Goal: Information Seeking & Learning: Learn about a topic

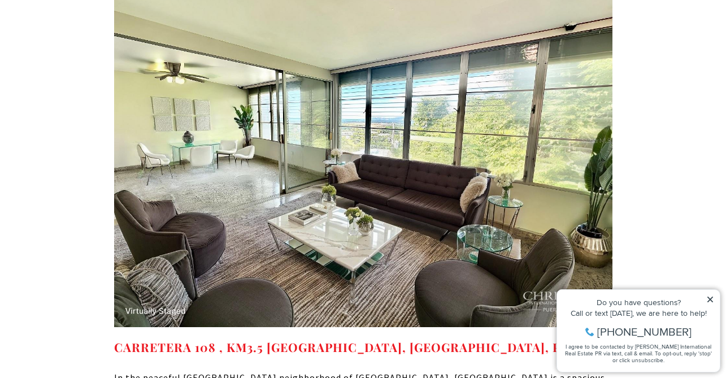
scroll to position [7658, 0]
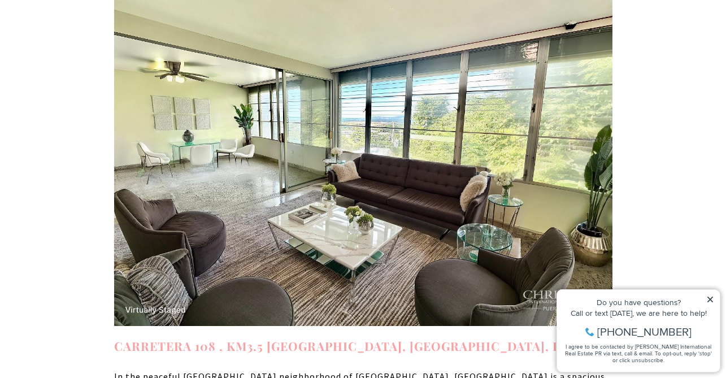
click at [337, 338] on strong "CARRETERA 108 , KM3.5 VILLA NU SIGMA, MAYAGUEZ, PR 00682" at bounding box center [362, 346] width 497 height 16
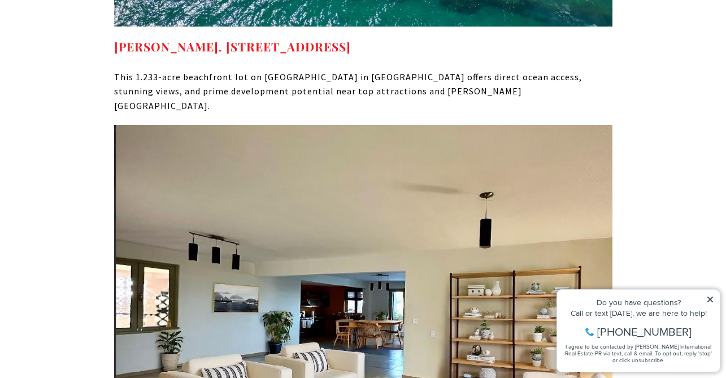
scroll to position [8484, 0]
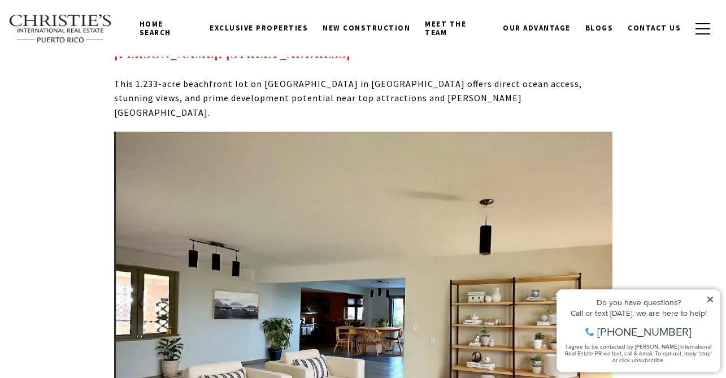
scroll to position [8327, 0]
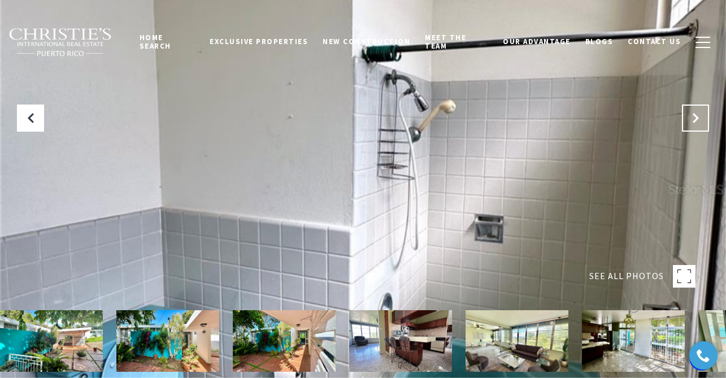
click at [697, 119] on icon "Next Slide" at bounding box center [695, 117] width 11 height 11
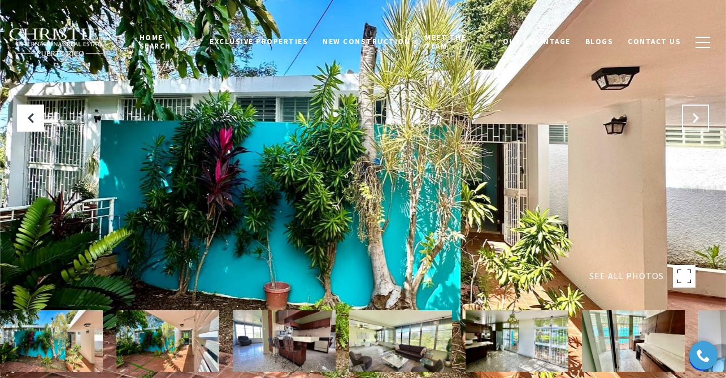
click at [698, 119] on icon "Next Slide" at bounding box center [695, 117] width 11 height 11
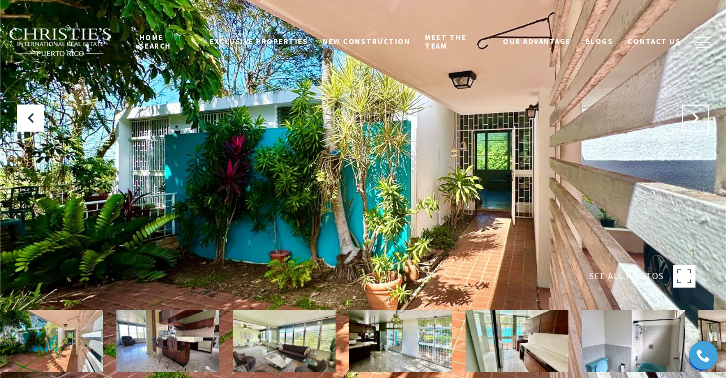
click at [698, 120] on icon "Next Slide" at bounding box center [695, 117] width 11 height 11
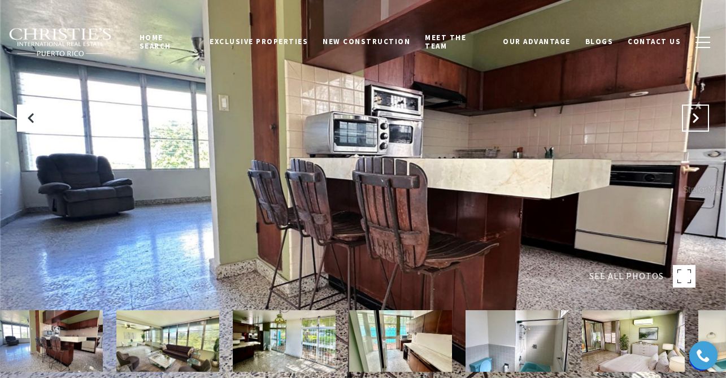
click at [698, 120] on icon "Next Slide" at bounding box center [695, 117] width 11 height 11
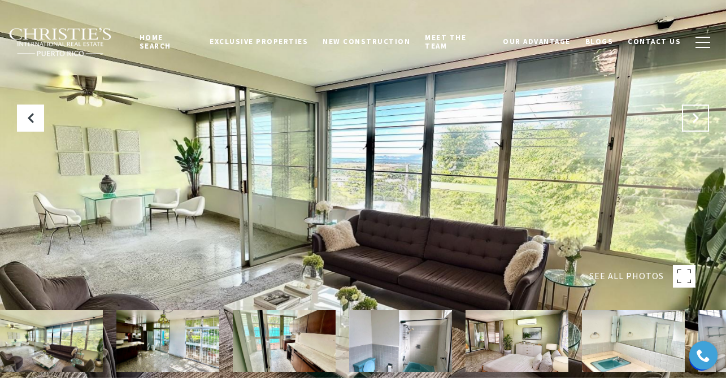
click at [698, 121] on icon "Next Slide" at bounding box center [695, 117] width 11 height 11
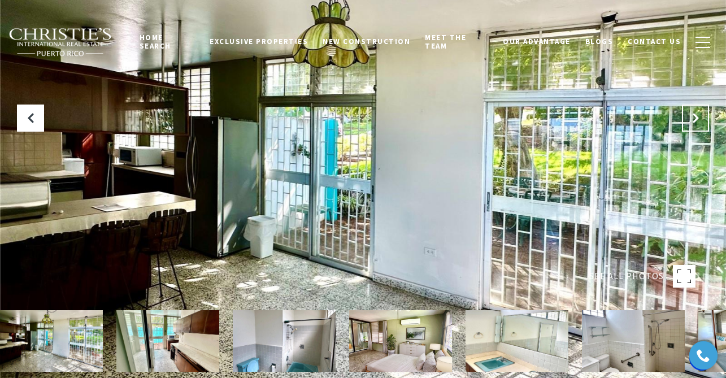
click at [699, 121] on icon "Next Slide" at bounding box center [695, 117] width 11 height 11
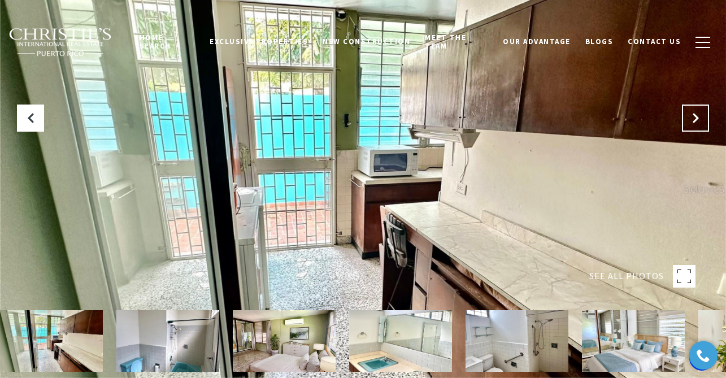
click at [699, 121] on icon "Next Slide" at bounding box center [695, 117] width 11 height 11
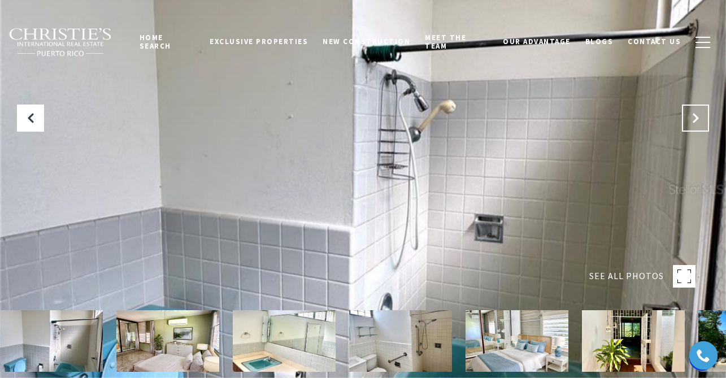
click at [699, 122] on icon "Next Slide" at bounding box center [695, 117] width 11 height 11
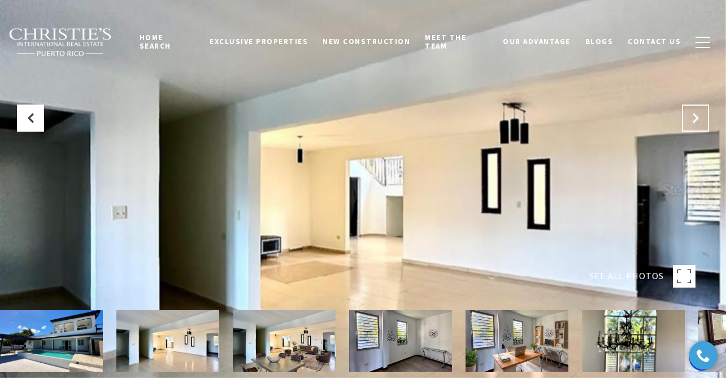
click at [703, 125] on button "Next Slide" at bounding box center [695, 117] width 27 height 27
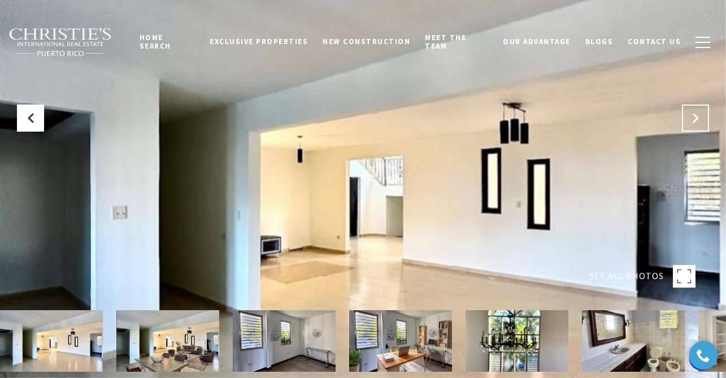
click at [697, 124] on button "Next Slide" at bounding box center [695, 117] width 27 height 27
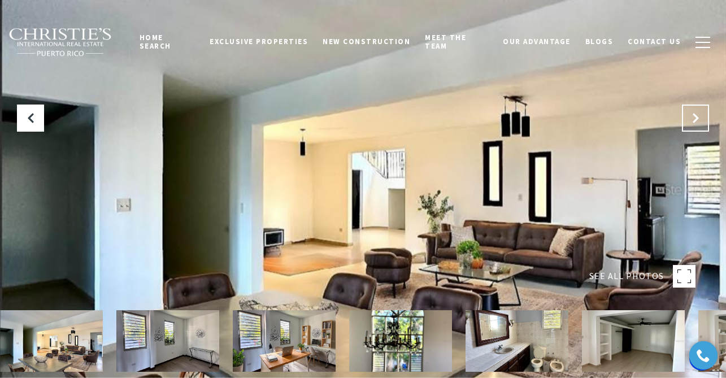
click at [697, 124] on button "Next Slide" at bounding box center [695, 117] width 27 height 27
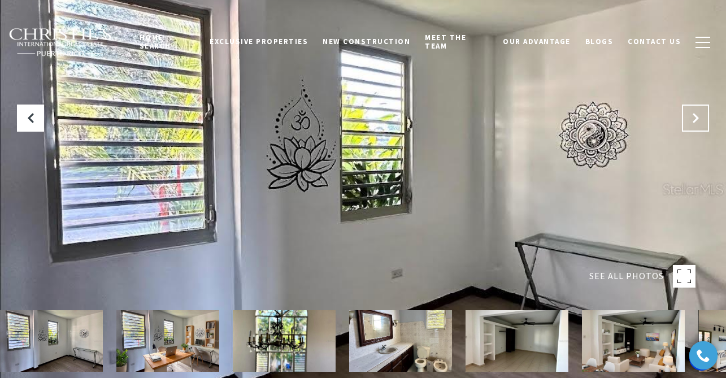
click at [697, 124] on button "Next Slide" at bounding box center [695, 117] width 27 height 27
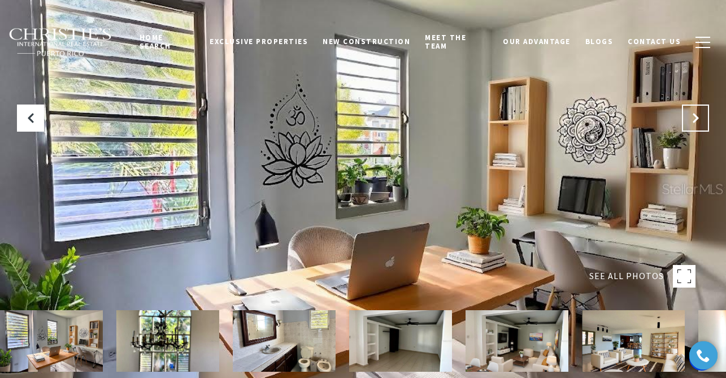
click at [697, 124] on button "Next Slide" at bounding box center [695, 117] width 27 height 27
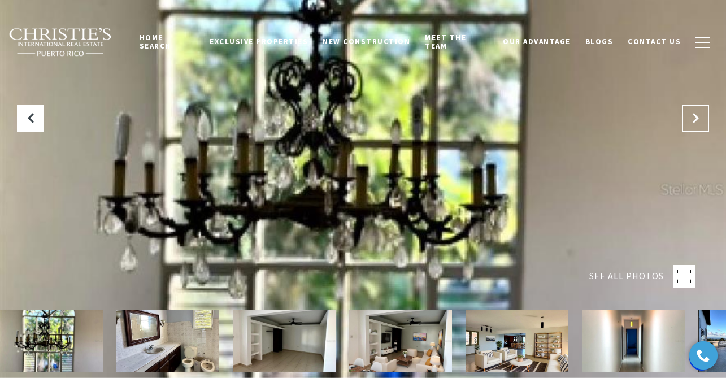
click at [697, 124] on button "Next Slide" at bounding box center [695, 117] width 27 height 27
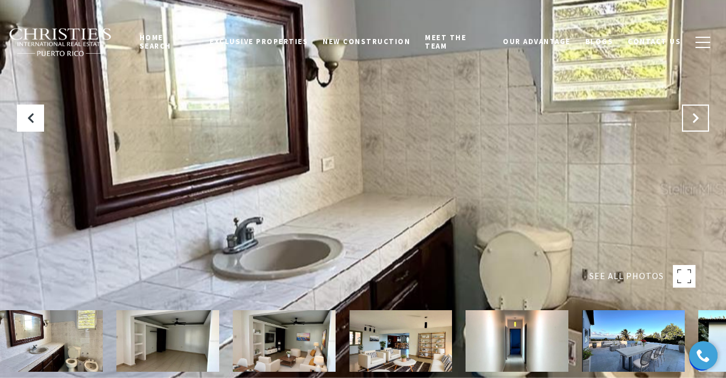
click at [697, 124] on button "Next Slide" at bounding box center [695, 117] width 27 height 27
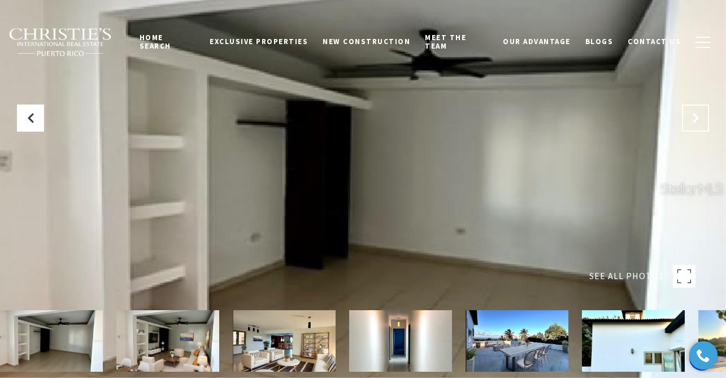
click at [697, 124] on button "Next Slide" at bounding box center [695, 117] width 27 height 27
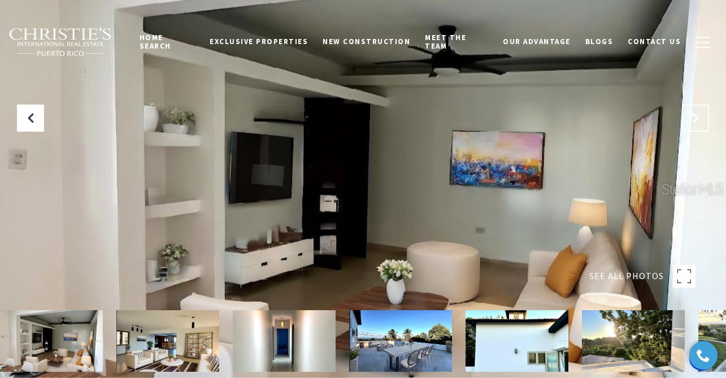
click at [697, 124] on button "Next Slide" at bounding box center [695, 117] width 27 height 27
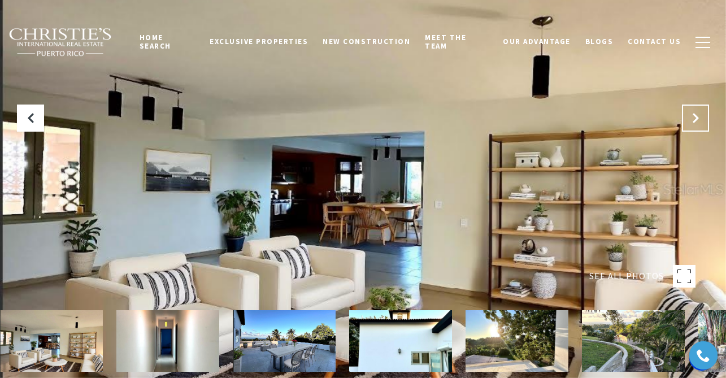
click at [698, 124] on button "Next Slide" at bounding box center [695, 117] width 27 height 27
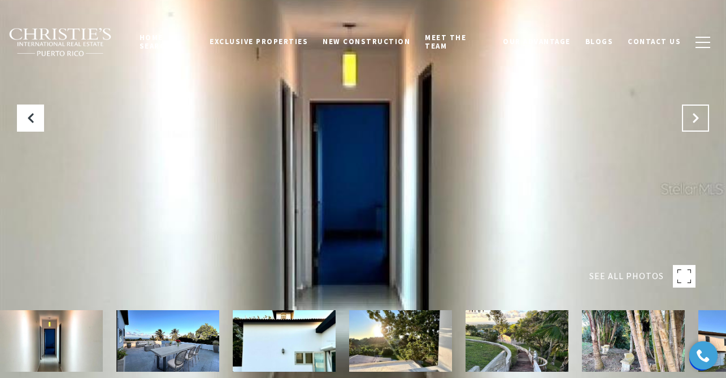
click at [698, 125] on button "Next Slide" at bounding box center [695, 117] width 27 height 27
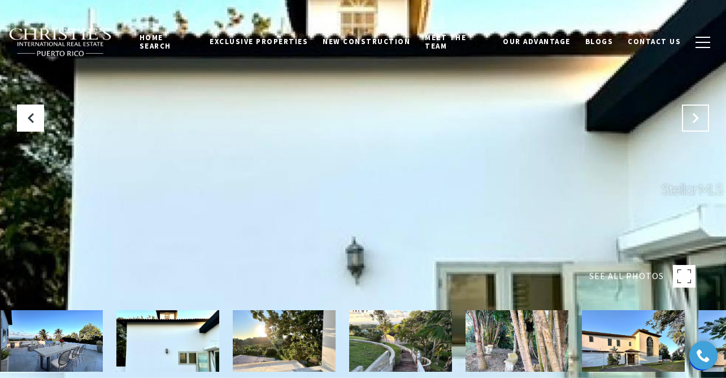
click at [698, 125] on button "Next Slide" at bounding box center [695, 117] width 27 height 27
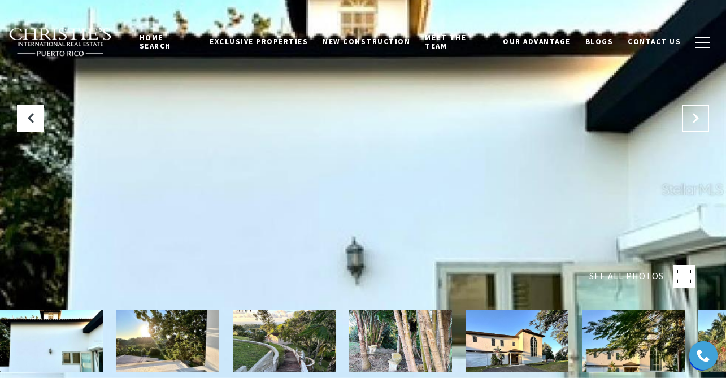
click at [698, 125] on button "Next Slide" at bounding box center [695, 117] width 27 height 27
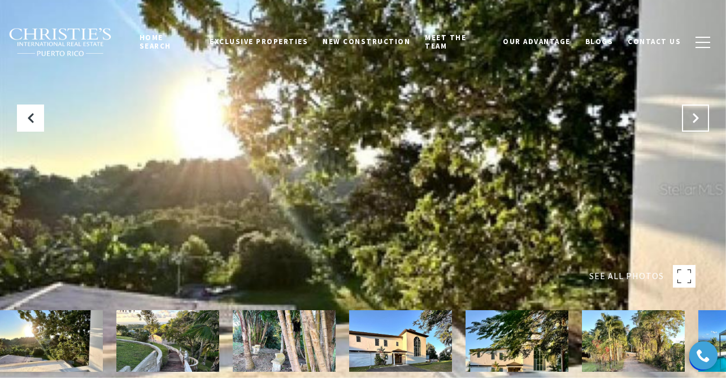
click at [698, 126] on button "Next Slide" at bounding box center [695, 117] width 27 height 27
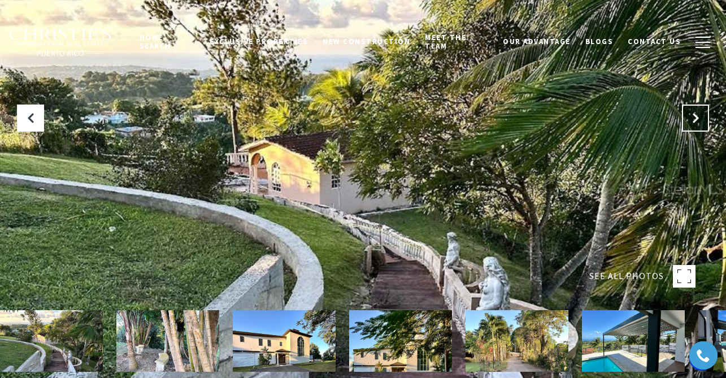
click at [699, 126] on button "Next Slide" at bounding box center [695, 117] width 27 height 27
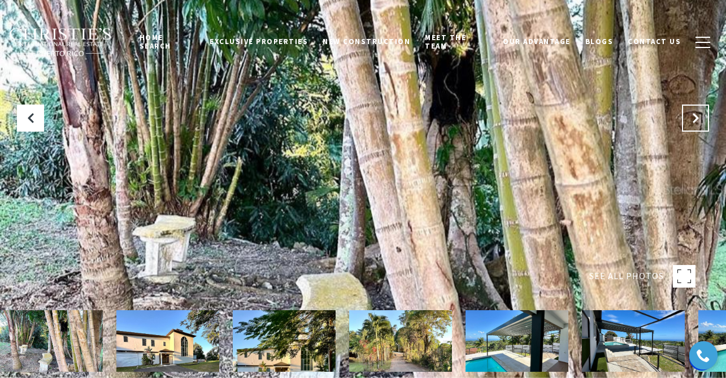
click at [699, 127] on button "Next Slide" at bounding box center [695, 117] width 27 height 27
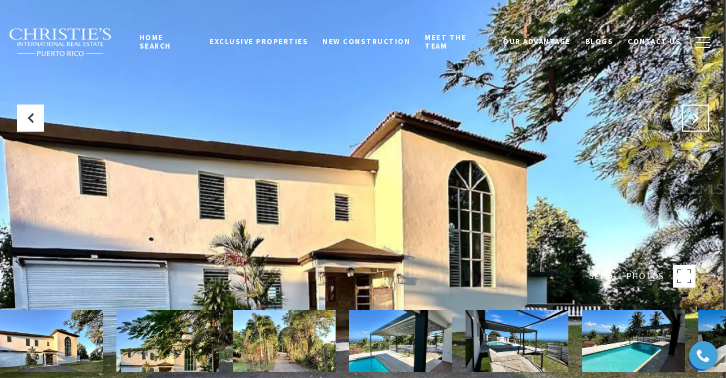
click at [699, 127] on button "Next Slide" at bounding box center [695, 117] width 27 height 27
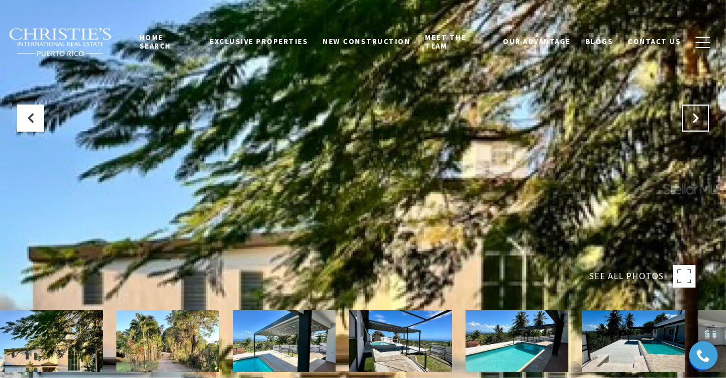
click at [699, 127] on button "Next Slide" at bounding box center [695, 117] width 27 height 27
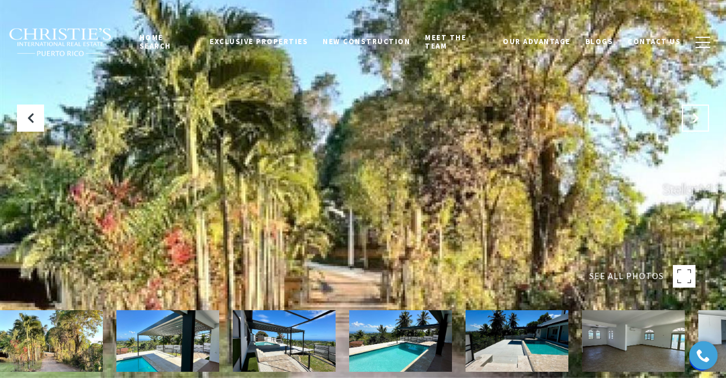
click at [700, 127] on button "Next Slide" at bounding box center [695, 117] width 27 height 27
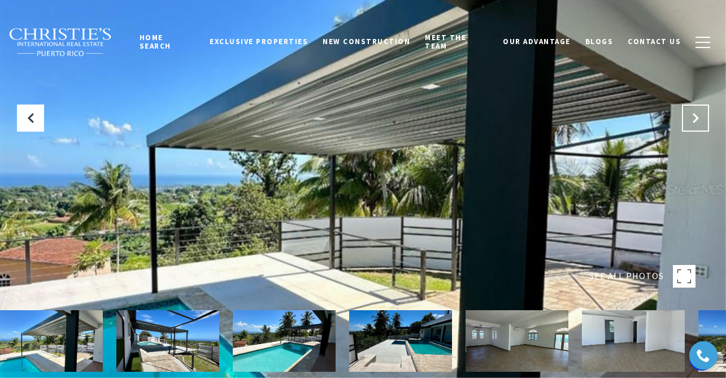
click at [700, 127] on button "Next Slide" at bounding box center [695, 117] width 27 height 27
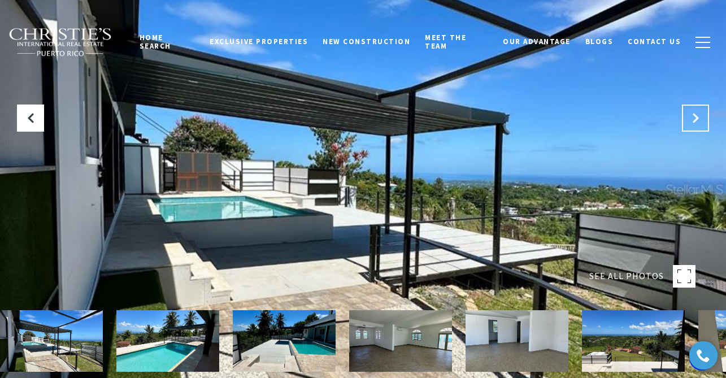
click at [700, 127] on button "Next Slide" at bounding box center [695, 117] width 27 height 27
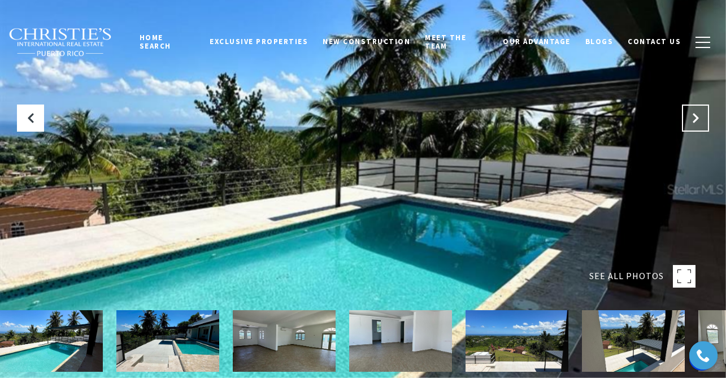
click at [700, 127] on button "Next Slide" at bounding box center [695, 117] width 27 height 27
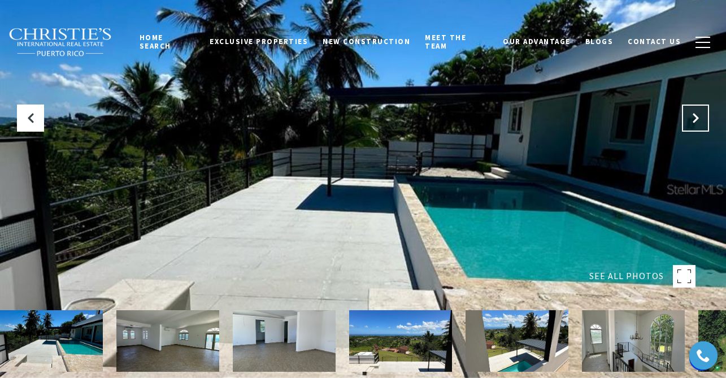
click at [700, 127] on button "Next Slide" at bounding box center [695, 117] width 27 height 27
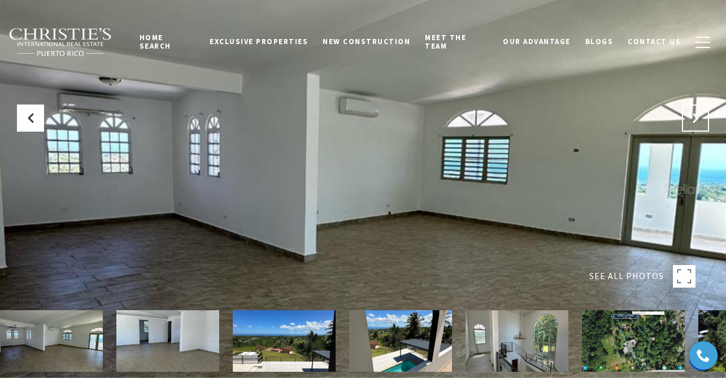
click at [700, 127] on button "Next Slide" at bounding box center [695, 117] width 27 height 27
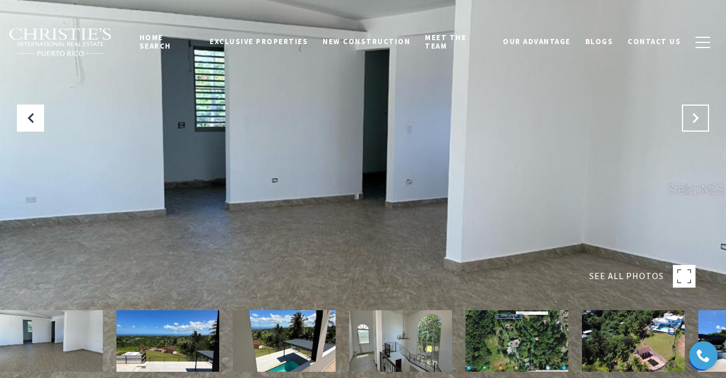
click at [700, 127] on button "Next Slide" at bounding box center [695, 117] width 27 height 27
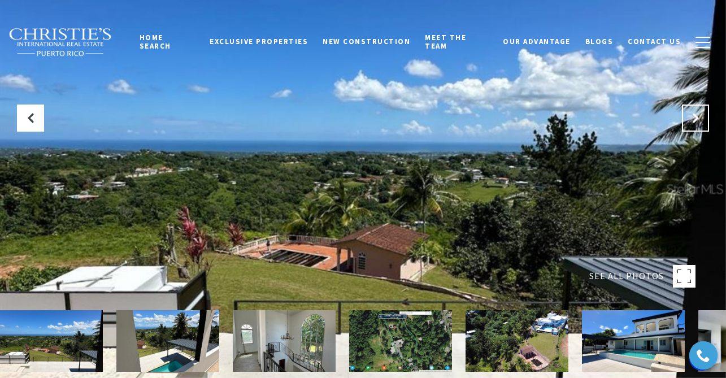
click at [700, 128] on button "Next Slide" at bounding box center [695, 117] width 27 height 27
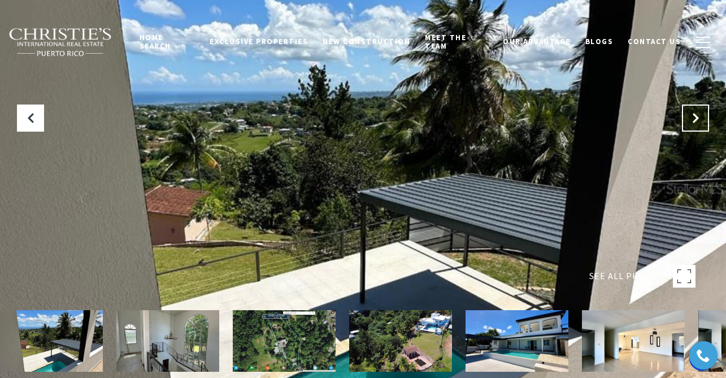
click at [700, 128] on button "Next Slide" at bounding box center [695, 117] width 27 height 27
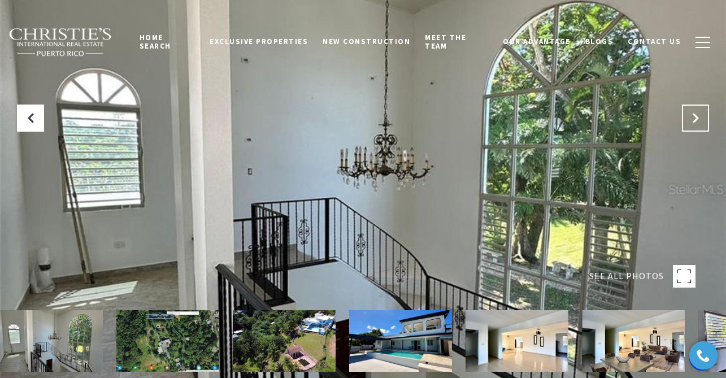
click at [700, 128] on button "Next Slide" at bounding box center [695, 117] width 27 height 27
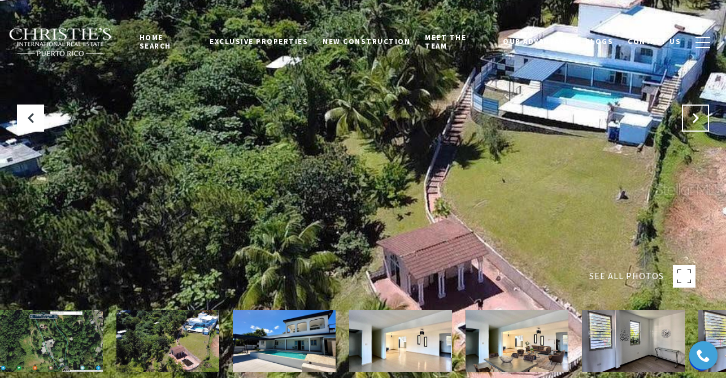
click at [700, 127] on button "Next Slide" at bounding box center [695, 117] width 27 height 27
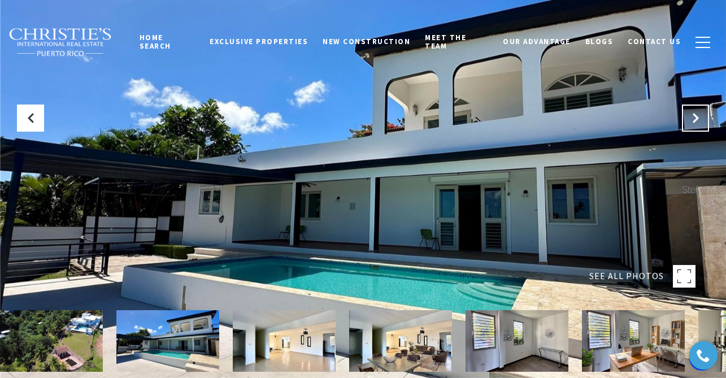
click at [700, 127] on button "Next Slide" at bounding box center [695, 117] width 27 height 27
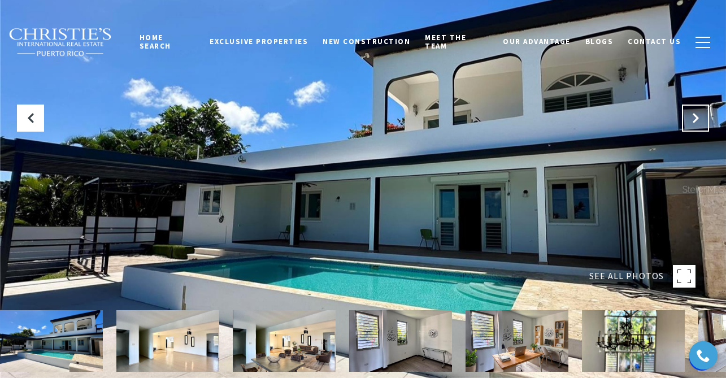
click at [701, 128] on button "Next Slide" at bounding box center [695, 117] width 27 height 27
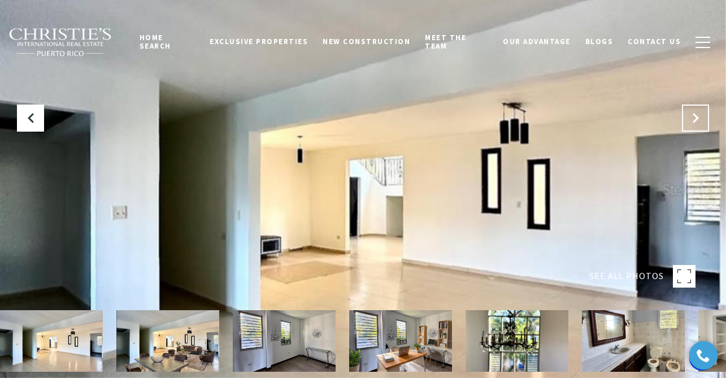
click at [701, 128] on button "Next Slide" at bounding box center [695, 117] width 27 height 27
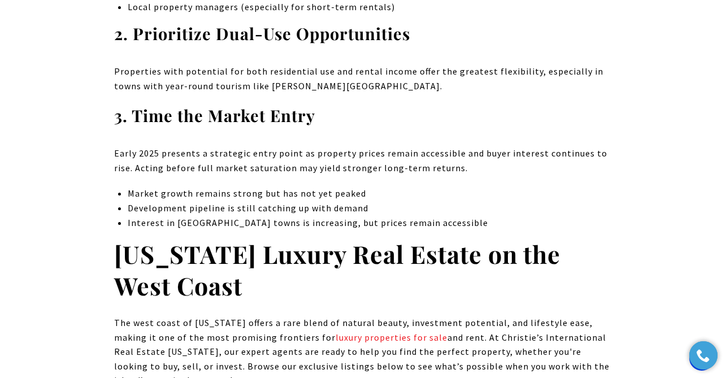
scroll to position [7213, 0]
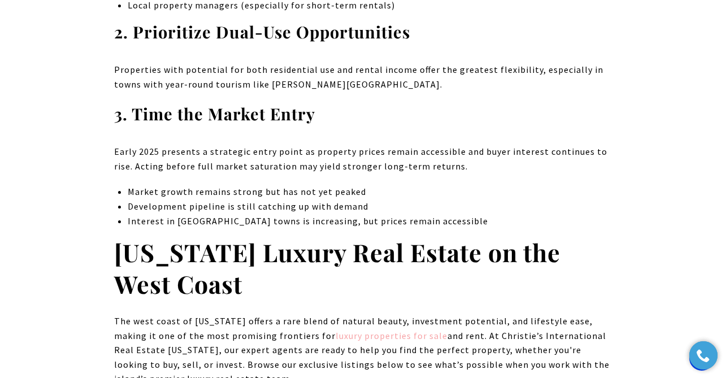
click at [356, 330] on link "luxury properties for sale" at bounding box center [391, 335] width 112 height 11
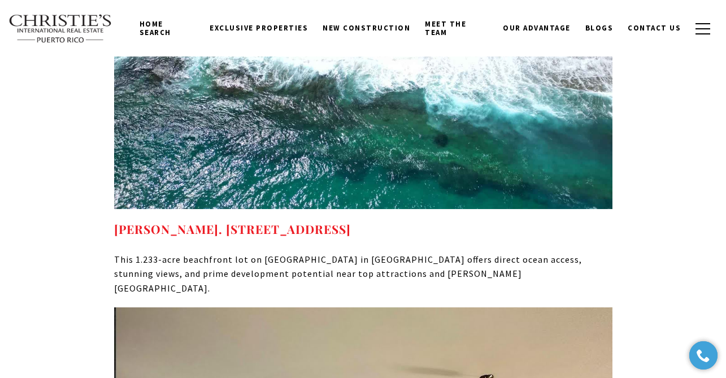
scroll to position [8198, 0]
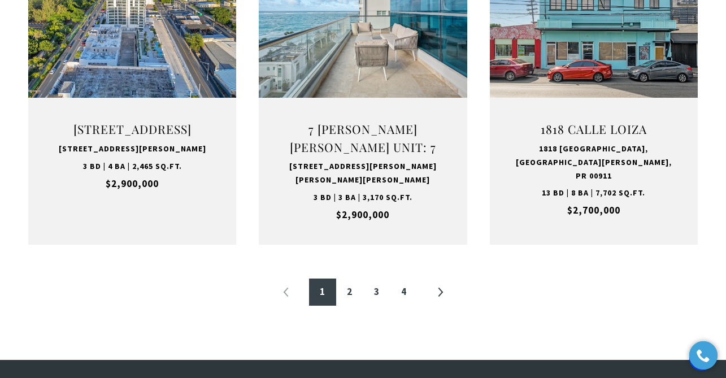
scroll to position [1276, 0]
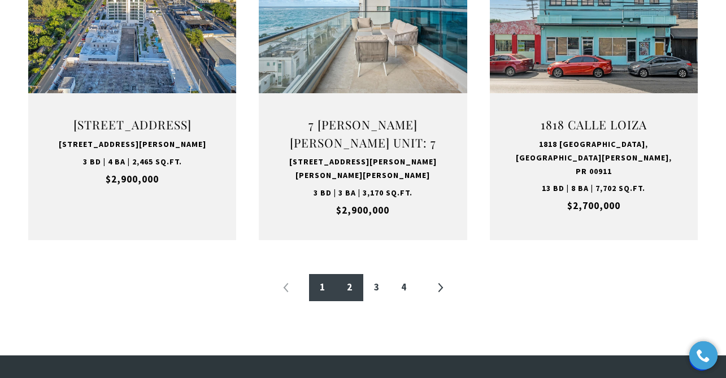
click at [352, 274] on link "2" at bounding box center [349, 287] width 27 height 27
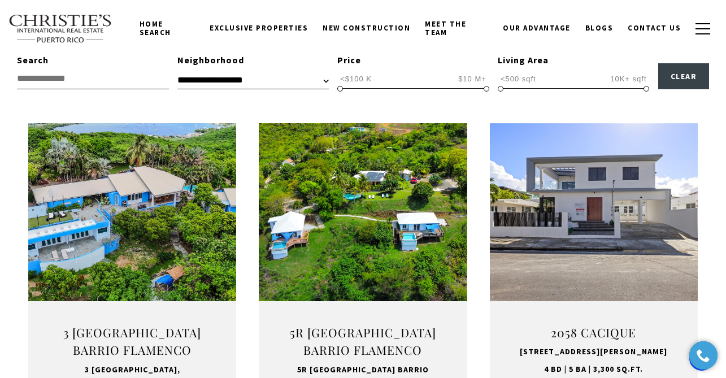
scroll to position [339, 0]
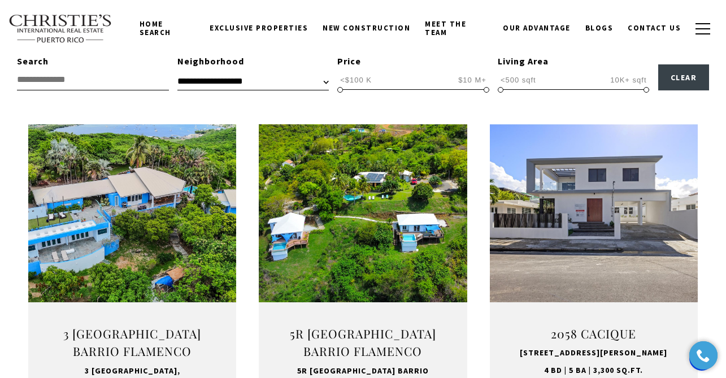
click at [326, 83] on select "**********" at bounding box center [252, 81] width 151 height 17
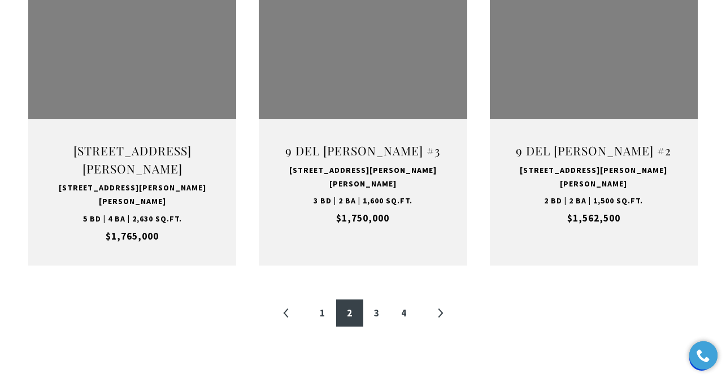
scroll to position [1267, 0]
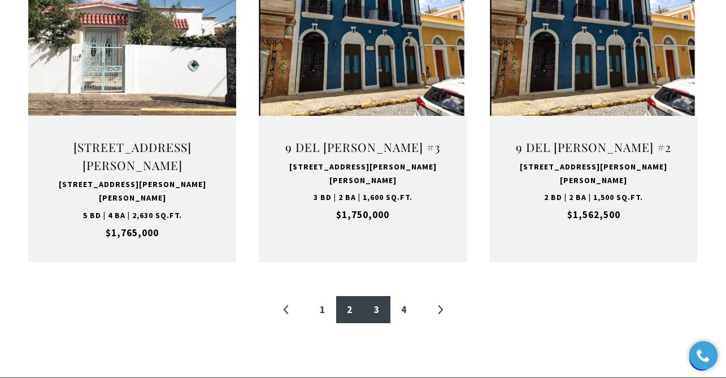
click at [373, 296] on link "3" at bounding box center [376, 309] width 27 height 27
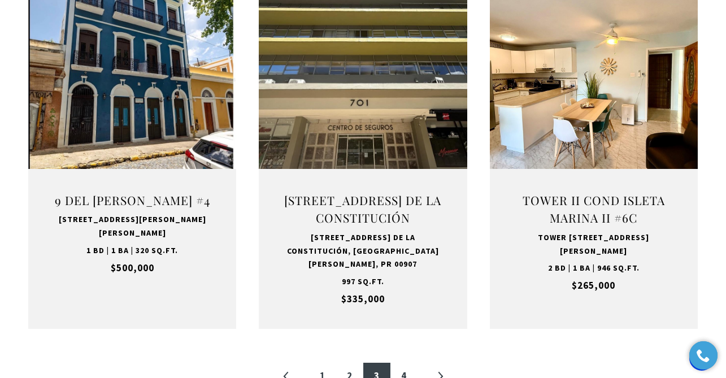
scroll to position [1178, 0]
